Goal: Transaction & Acquisition: Purchase product/service

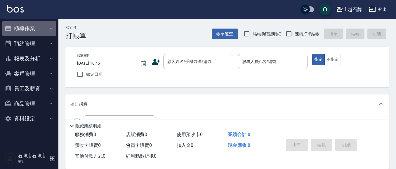
click at [36, 32] on button "櫃檯作業" at bounding box center [29, 28] width 54 height 15
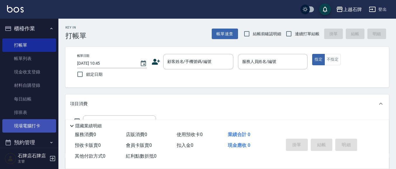
click at [19, 127] on link "現場電腦打卡" at bounding box center [29, 125] width 54 height 13
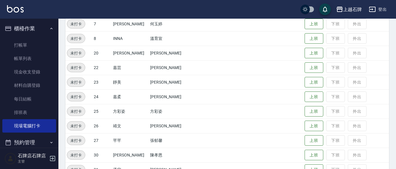
scroll to position [146, 0]
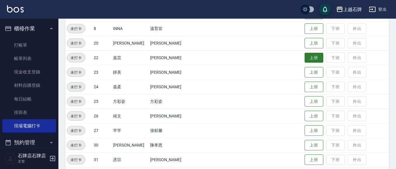
click at [306, 56] on button "上班" at bounding box center [313, 58] width 19 height 10
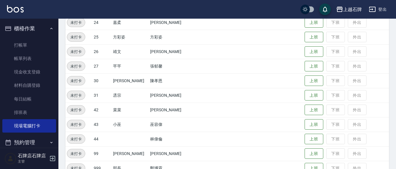
scroll to position [233, 0]
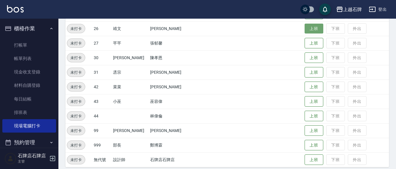
click at [310, 31] on button "上班" at bounding box center [313, 29] width 19 height 10
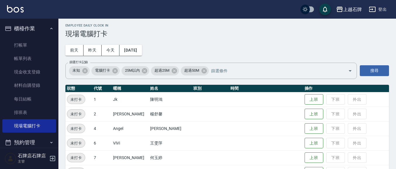
scroll to position [0, 0]
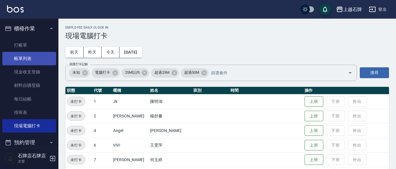
click at [40, 58] on link "帳單列表" at bounding box center [29, 58] width 54 height 13
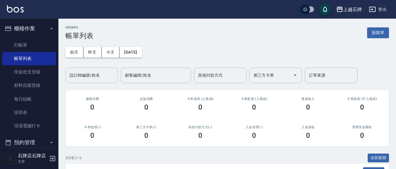
click at [87, 46] on div "[DATE] [DATE] [DATE] [DATE] 設計師編號/姓名 設計師編號/姓名 顧客編號/姓名 顧客編號/姓名 其他付款方式 其他付款方式 第三方…" at bounding box center [226, 61] width 323 height 43
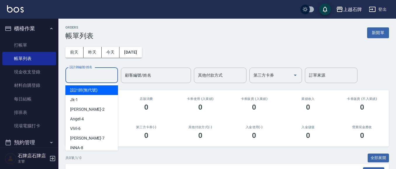
click at [93, 73] on input "設計師編號/姓名" at bounding box center [91, 75] width 47 height 10
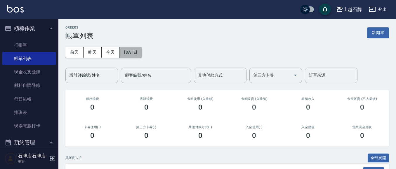
click at [129, 53] on button "[DATE]" at bounding box center [130, 52] width 22 height 11
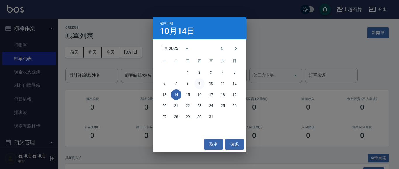
click at [196, 83] on button "9" at bounding box center [199, 84] width 11 height 11
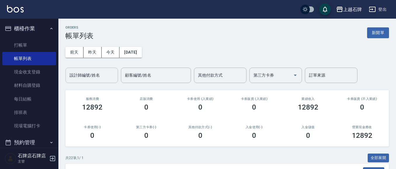
click at [105, 80] on input "設計師編號/姓名" at bounding box center [91, 75] width 47 height 10
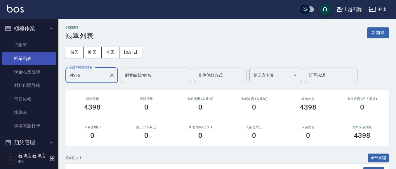
type input "ViVi-6"
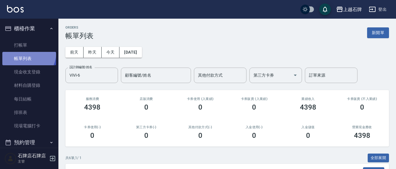
click at [21, 52] on link "帳單列表" at bounding box center [29, 58] width 54 height 13
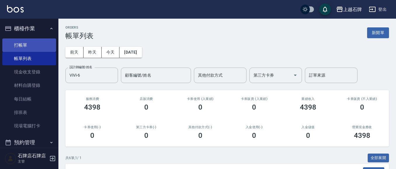
click at [27, 47] on link "打帳單" at bounding box center [29, 45] width 54 height 13
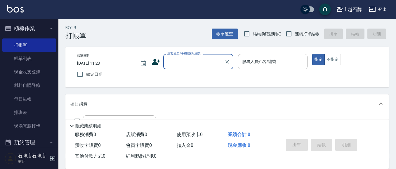
click at [197, 58] on input "顧客姓名/手機號碼/編號" at bounding box center [194, 62] width 56 height 10
type input "0"
click at [188, 40] on div "Key In 打帳單 帳單速查 結帳前確認明細 連續打單結帳 掛單 結帳 明細 帳單日期 [DATE] 11:28 鎖定日期 顧客姓名/手機號碼/編號 顧客姓…" at bounding box center [226, 152] width 337 height 266
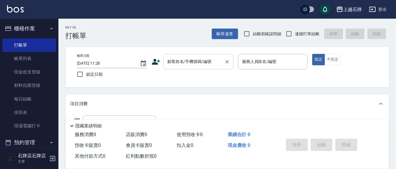
click at [175, 60] on div "顧客姓名/手機號碼/編號 顧客姓名/手機號碼/編號" at bounding box center [198, 61] width 70 height 15
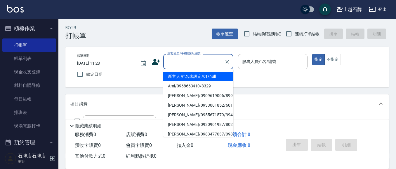
click at [222, 79] on li "新客人 姓名未設定/01/null" at bounding box center [198, 77] width 70 height 10
type input "1"
type input "新客人 姓名未設定/01/null"
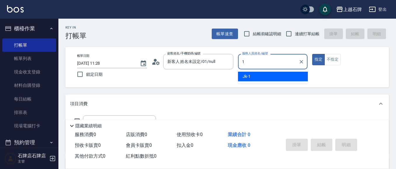
click at [244, 75] on span "Jk -1" at bounding box center [247, 77] width 8 height 6
type input "Jk-1"
click at [334, 58] on button "不指定" at bounding box center [332, 59] width 16 height 11
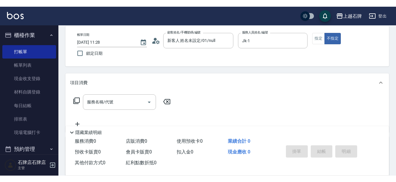
scroll to position [29, 0]
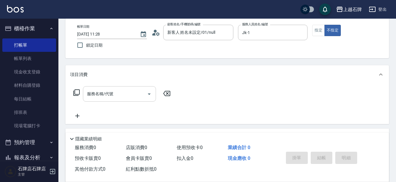
click at [130, 94] on input "服務名稱/代號" at bounding box center [115, 94] width 59 height 10
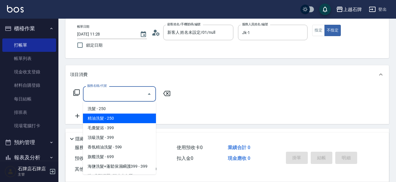
drag, startPoint x: 136, startPoint y: 121, endPoint x: 147, endPoint y: 120, distance: 10.8
click at [147, 120] on span "精油洗髮 - 250" at bounding box center [119, 119] width 73 height 10
type input "精油洗髮(102)"
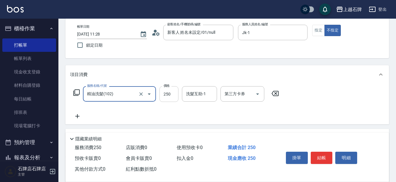
click at [177, 95] on input "250" at bounding box center [168, 94] width 19 height 16
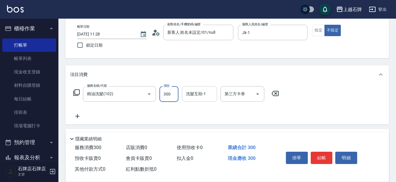
type input "300"
click at [203, 90] on input "洗髮互助-1" at bounding box center [199, 94] width 30 height 10
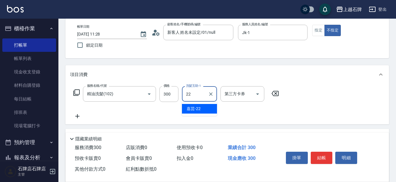
click at [200, 111] on span "嘉芸 -22" at bounding box center [194, 109] width 14 height 6
type input "嘉芸-22"
click at [331, 155] on button "結帳" at bounding box center [322, 158] width 22 height 12
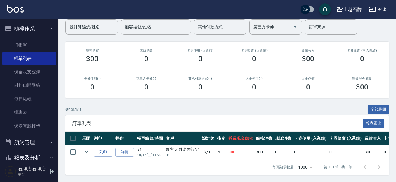
scroll to position [53, 0]
click at [105, 148] on button "列印" at bounding box center [103, 152] width 19 height 9
click at [6, 49] on link "打帳單" at bounding box center [29, 45] width 54 height 13
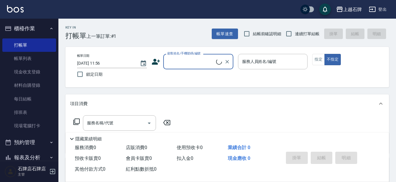
click at [191, 65] on input "顧客姓名/手機號碼/編號" at bounding box center [191, 62] width 50 height 10
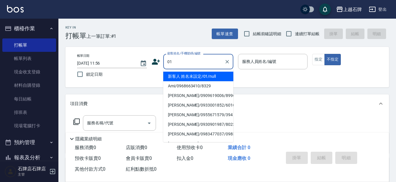
type input "01"
type input "6"
type input "新客人 姓名未設定/01/null"
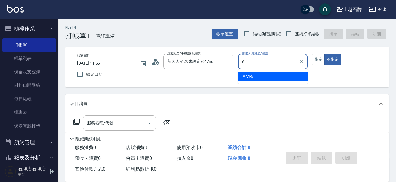
type input "6"
type button "false"
type input "ViVi-6"
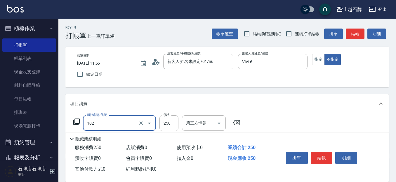
type input "102"
type input "3"
type input "精油洗髮(102)"
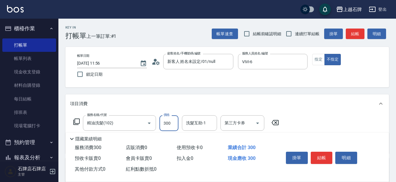
type input "300"
click at [357, 38] on button "結帳" at bounding box center [355, 34] width 19 height 11
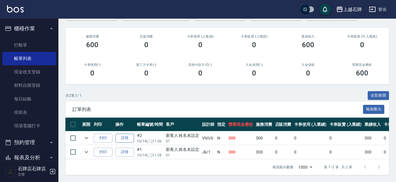
scroll to position [67, 0]
drag, startPoint x: 103, startPoint y: 134, endPoint x: 108, endPoint y: 134, distance: 5.3
click at [103, 134] on button "列印" at bounding box center [103, 138] width 19 height 9
click at [38, 44] on link "打帳單" at bounding box center [29, 45] width 54 height 13
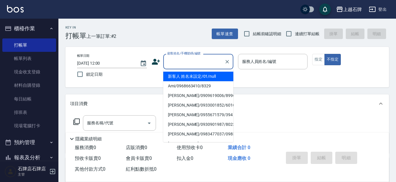
click at [204, 58] on input "顧客姓名/手機號碼/編號" at bounding box center [194, 62] width 56 height 10
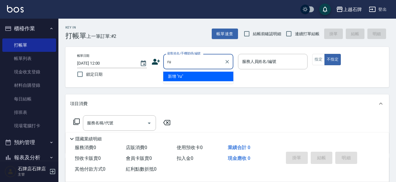
type input "r"
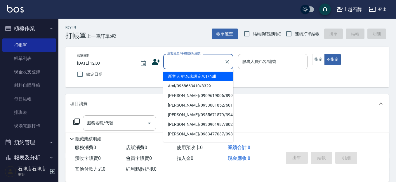
click at [208, 63] on input "顧客姓名/手機號碼/編號" at bounding box center [194, 62] width 56 height 10
type input "＿"
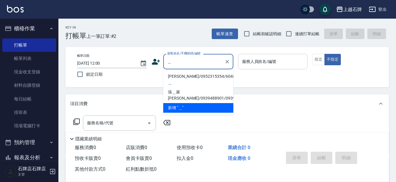
type input "佳"
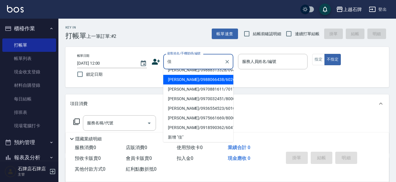
scroll to position [146, 0]
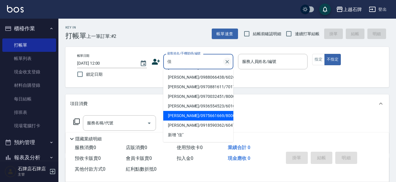
click at [229, 63] on button "Clear" at bounding box center [227, 62] width 8 height 8
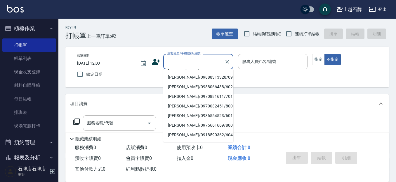
scroll to position [2, 0]
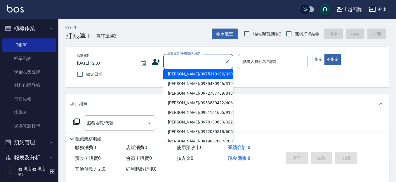
click at [207, 67] on div "顧客姓名/手機號碼/編號" at bounding box center [198, 61] width 70 height 15
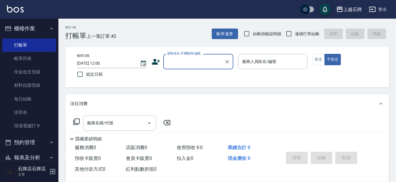
click at [212, 64] on input "顧客姓名/手機號碼/編號" at bounding box center [194, 62] width 56 height 10
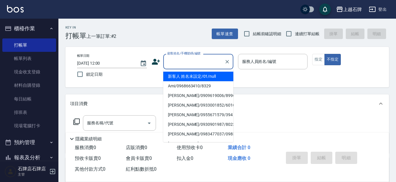
click at [215, 78] on li "新客人 姓名未設定/01/null" at bounding box center [198, 77] width 70 height 10
type input "新客人 姓名未設定/01/null"
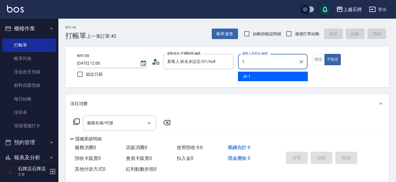
click at [254, 79] on div "Jk -1" at bounding box center [273, 77] width 70 height 10
type input "Jk-1"
click at [321, 55] on button "指定" at bounding box center [318, 59] width 13 height 11
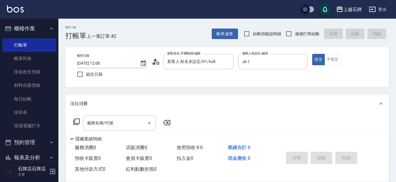
click at [115, 118] on div "服務名稱/代號" at bounding box center [119, 123] width 73 height 15
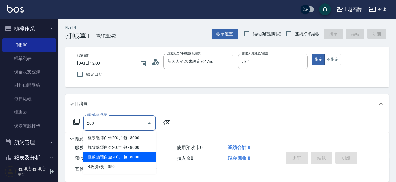
click at [123, 164] on span "B級洗+剪 - 350" at bounding box center [119, 167] width 73 height 10
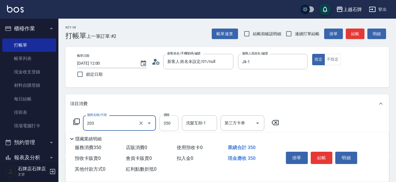
type input "B級洗+剪(203)"
click at [165, 126] on input "350" at bounding box center [168, 124] width 19 height 16
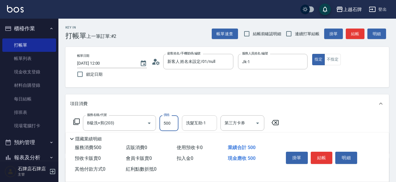
type input "500"
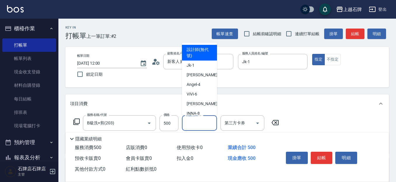
click at [202, 121] on div "洗髮互助-1 洗髮互助-1" at bounding box center [199, 123] width 35 height 15
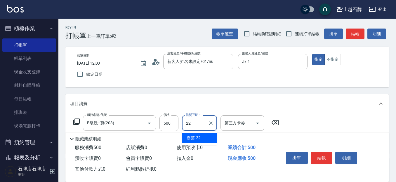
click at [200, 140] on span "嘉芸 -22" at bounding box center [194, 138] width 14 height 6
type input "嘉芸-22"
click at [319, 155] on button "結帳" at bounding box center [322, 158] width 22 height 12
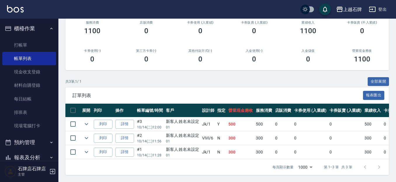
scroll to position [81, 0]
click at [91, 118] on td at bounding box center [87, 125] width 12 height 14
click at [100, 120] on button "列印" at bounding box center [103, 124] width 19 height 9
